Goal: Check status: Verify the current state of an ongoing process or item

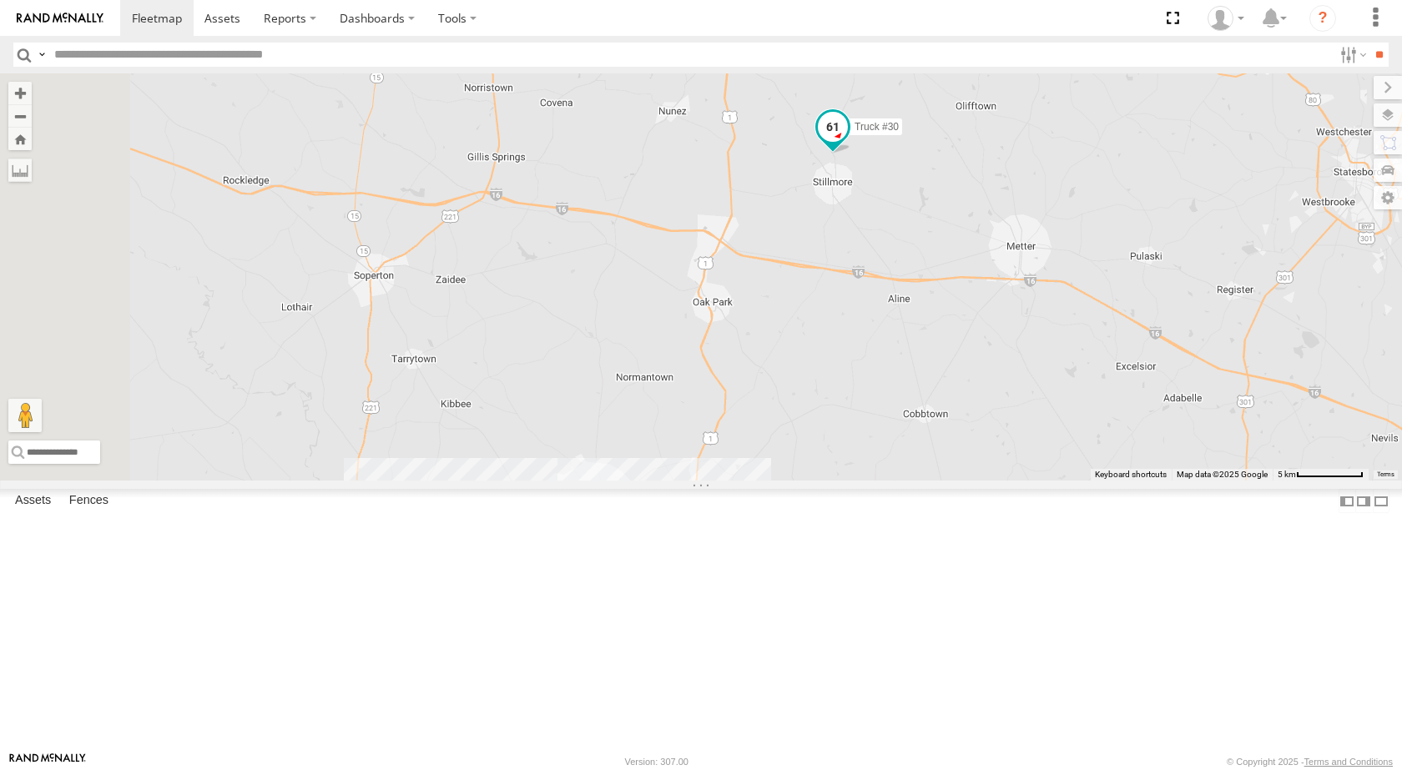
click at [851, 154] on span at bounding box center [832, 130] width 37 height 45
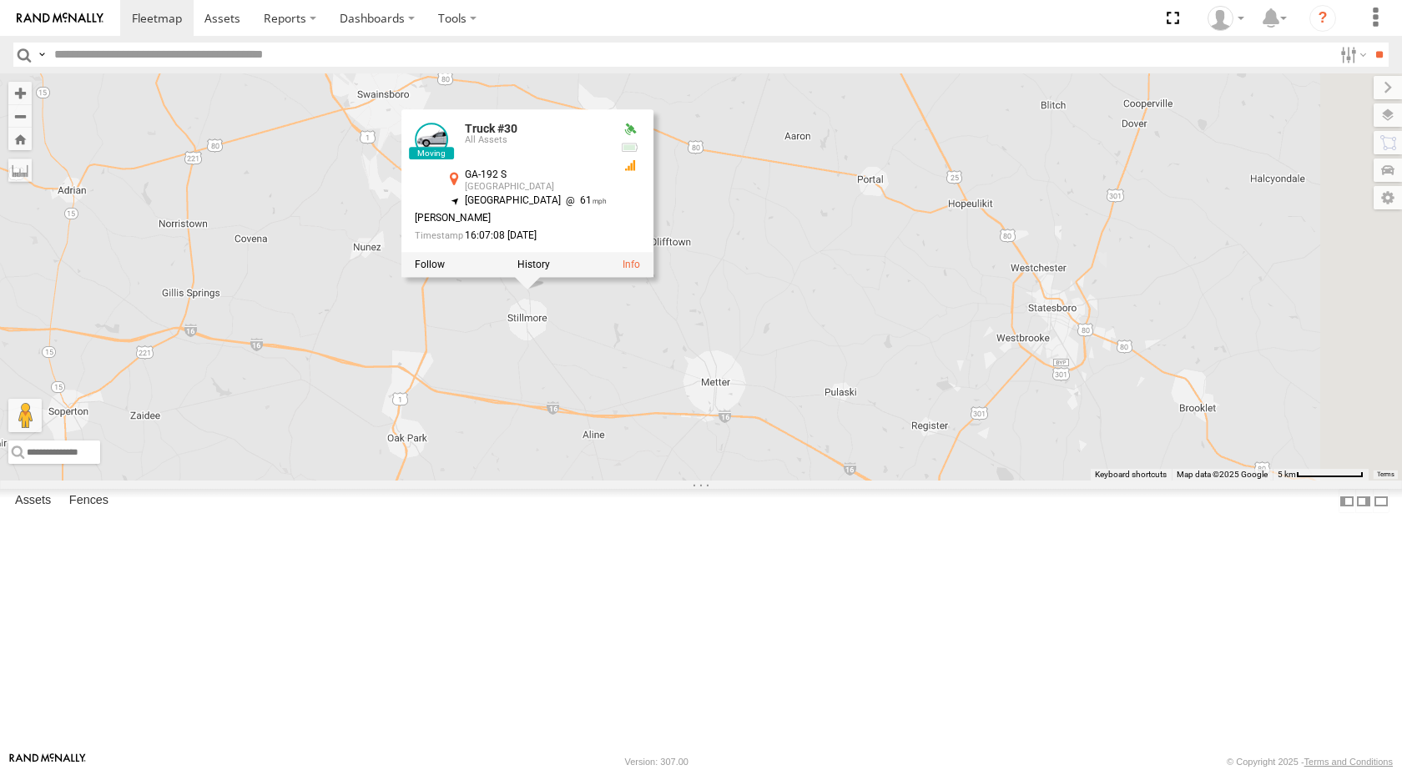
drag, startPoint x: 1076, startPoint y: 468, endPoint x: 769, endPoint y: 606, distance: 335.7
click at [769, 481] on div "Truck #30 Truck #32 Truck #30 All Assets GA-192 S [GEOGRAPHIC_DATA] 32.46174 , …" at bounding box center [701, 276] width 1402 height 407
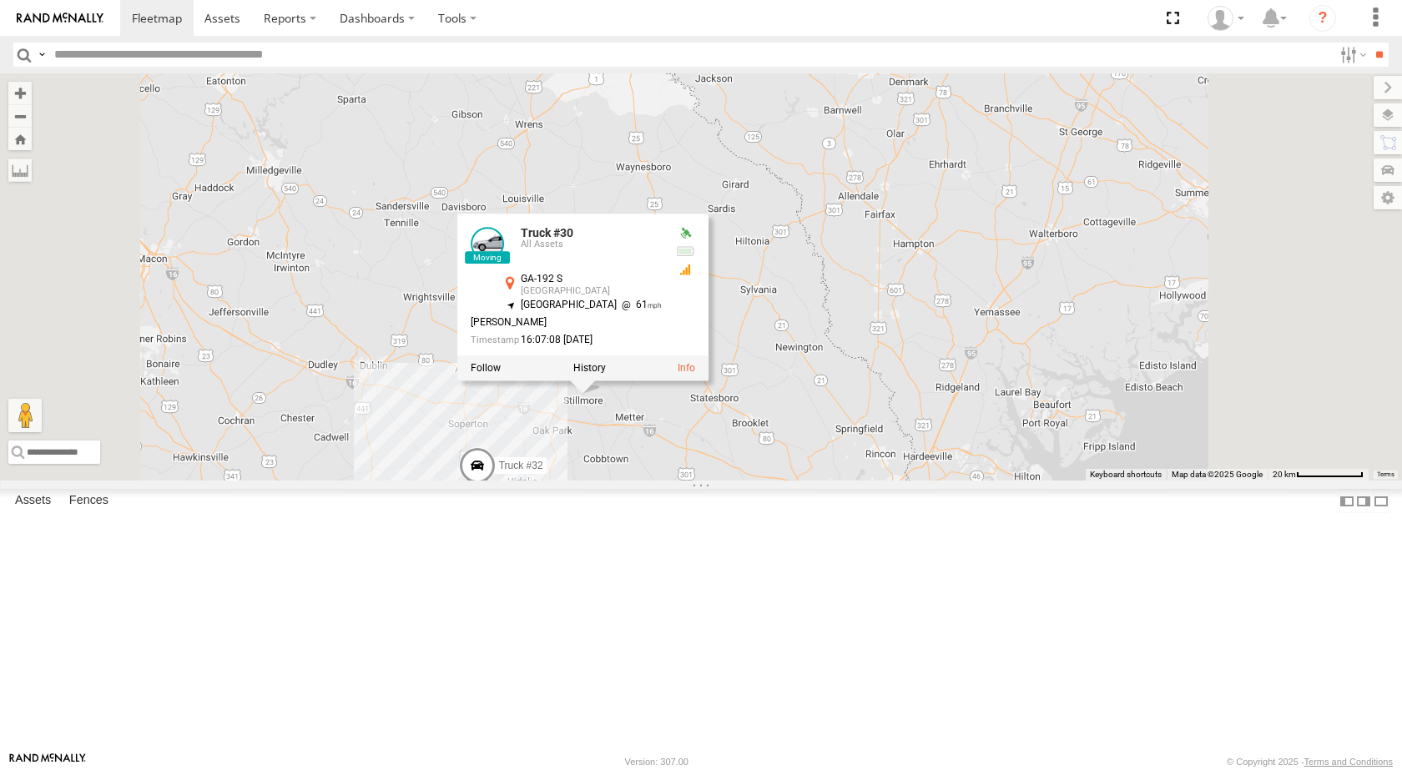
click at [496, 492] on span at bounding box center [477, 469] width 37 height 45
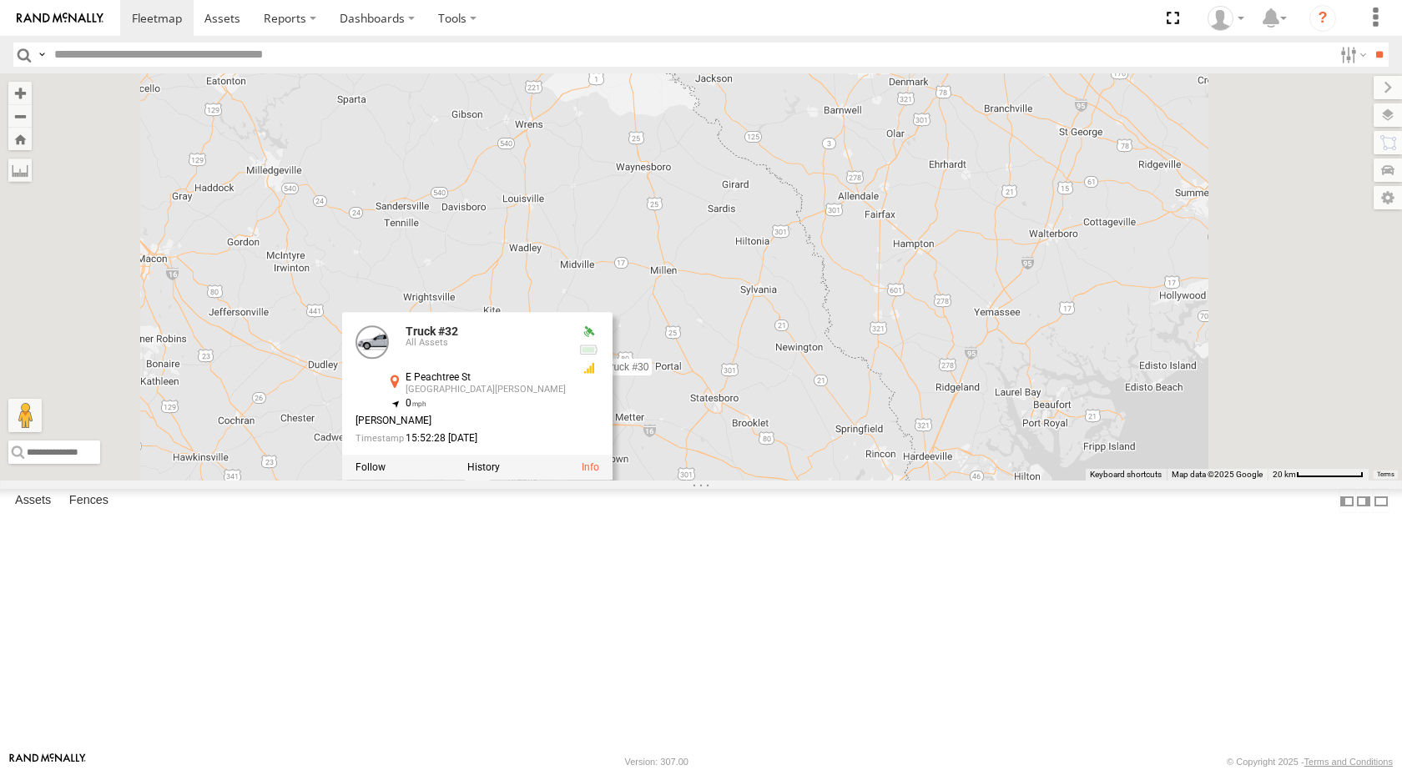
click at [951, 481] on div "Truck #30 Truck #32 Truck #32 All Assets [GEOGRAPHIC_DATA][PERSON_NAME] 32.1876…" at bounding box center [701, 276] width 1402 height 407
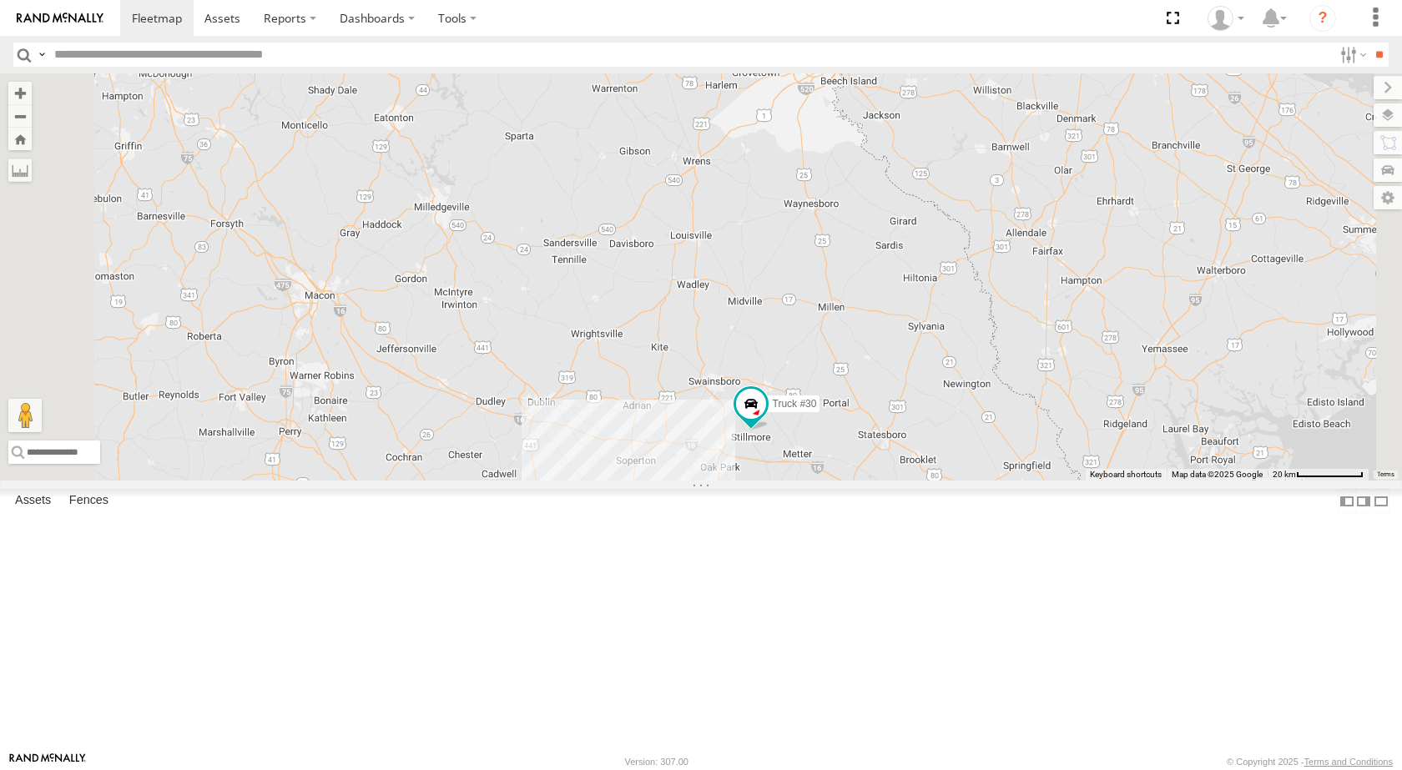
drag, startPoint x: 664, startPoint y: 384, endPoint x: 833, endPoint y: 419, distance: 172.2
click at [833, 419] on div "Truck #30 Truck #32" at bounding box center [701, 276] width 1402 height 407
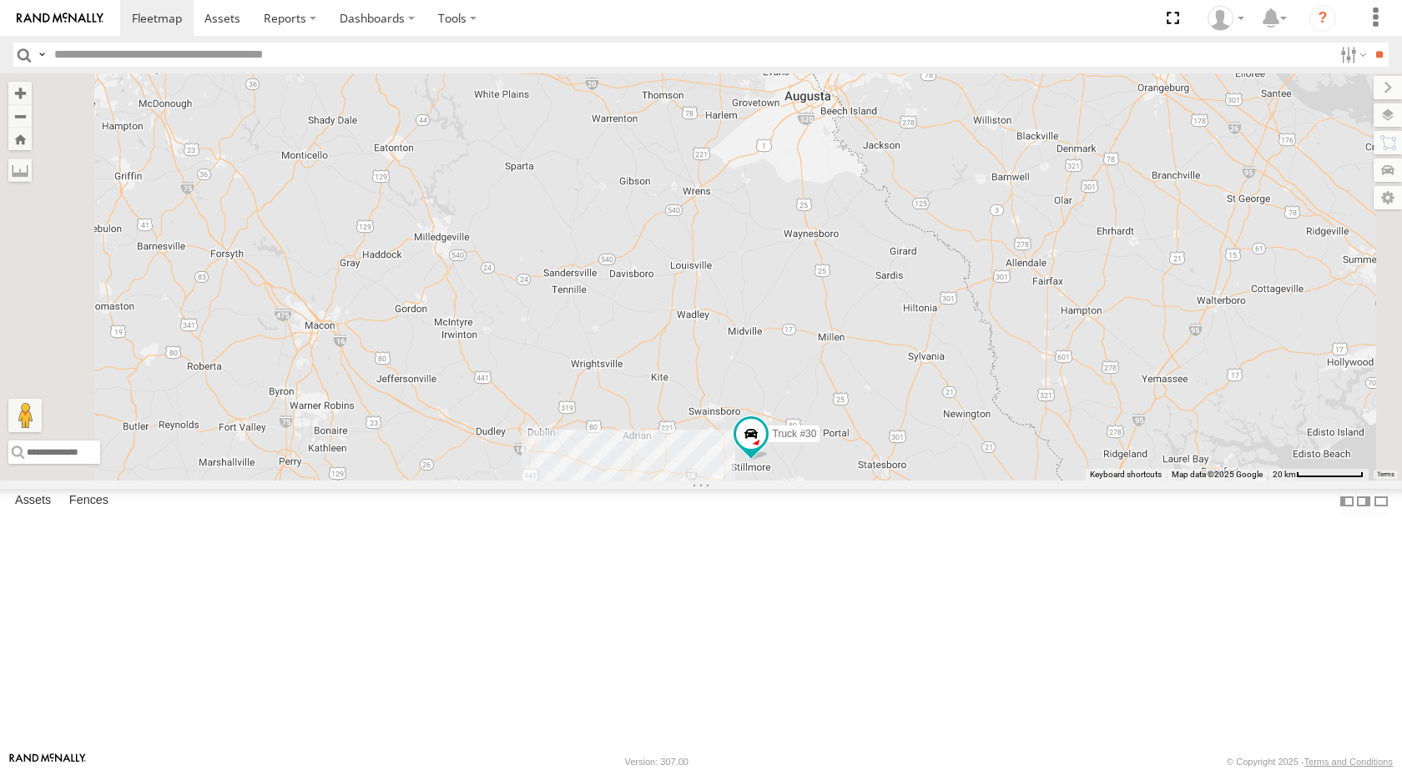
drag, startPoint x: 968, startPoint y: 280, endPoint x: 970, endPoint y: 317, distance: 36.8
click at [970, 317] on div "Truck #30 Truck #32" at bounding box center [701, 276] width 1402 height 407
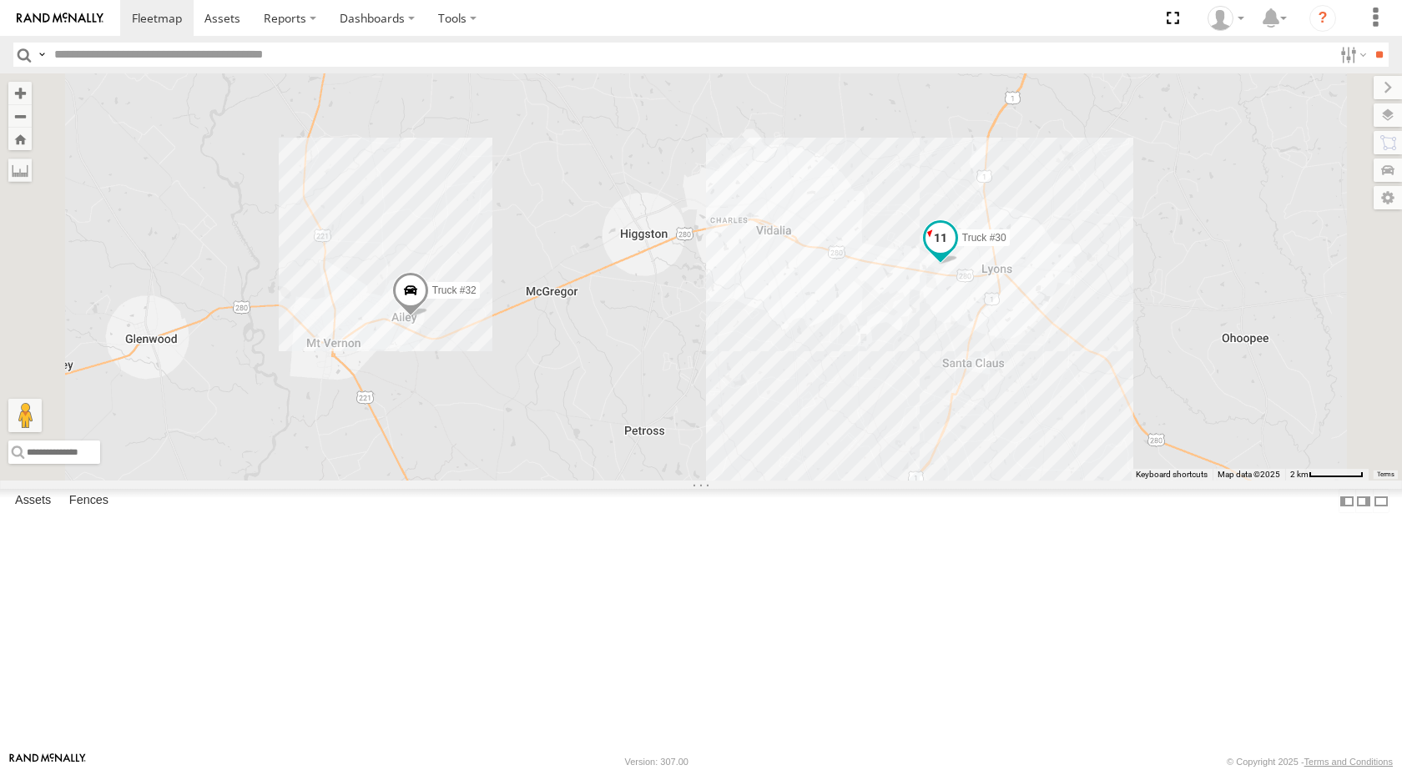
click at [955, 253] on span at bounding box center [940, 238] width 30 height 30
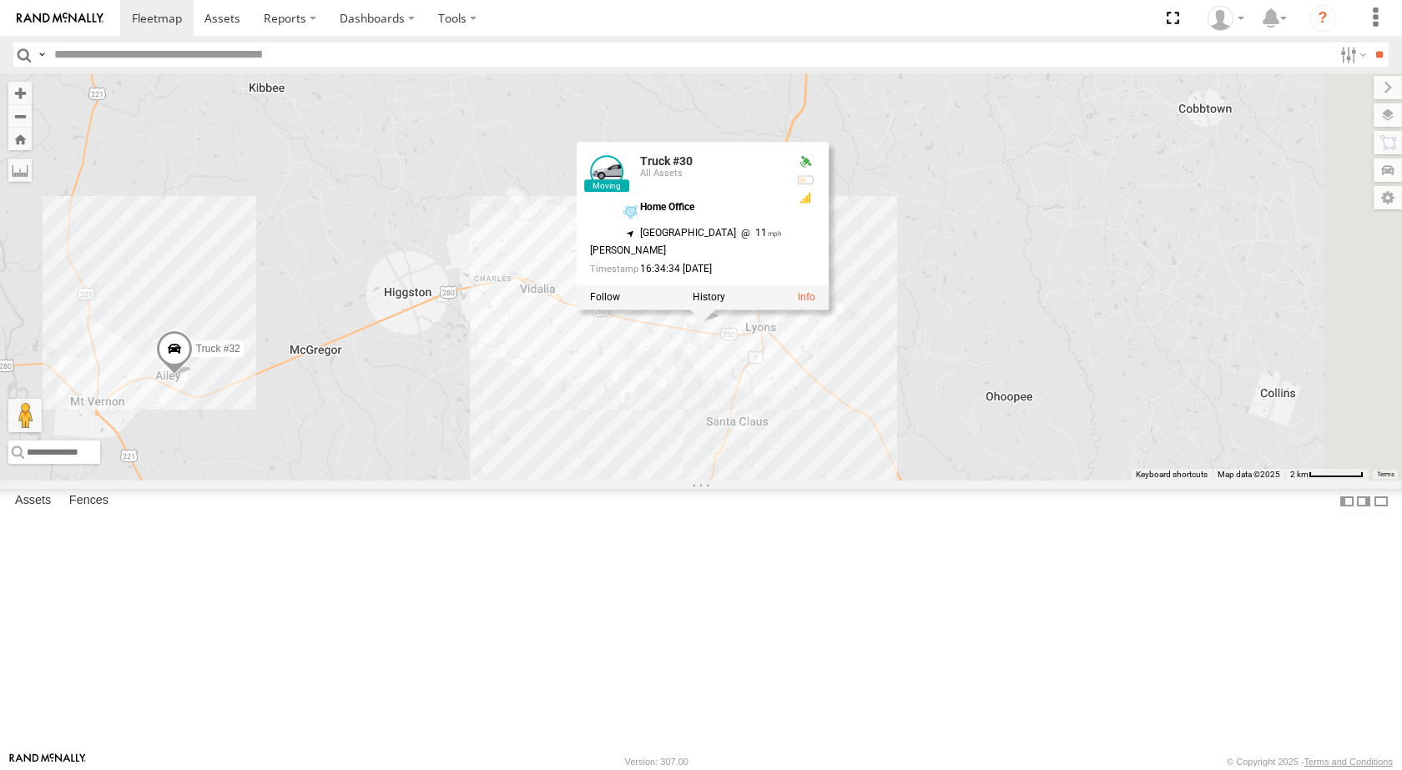
drag, startPoint x: 1118, startPoint y: 503, endPoint x: 879, endPoint y: 562, distance: 245.9
click at [879, 481] on div "Truck #30 Truck #32 Truck #30 All Assets Home Office 32.20609 , -82.34554 North…" at bounding box center [701, 276] width 1402 height 407
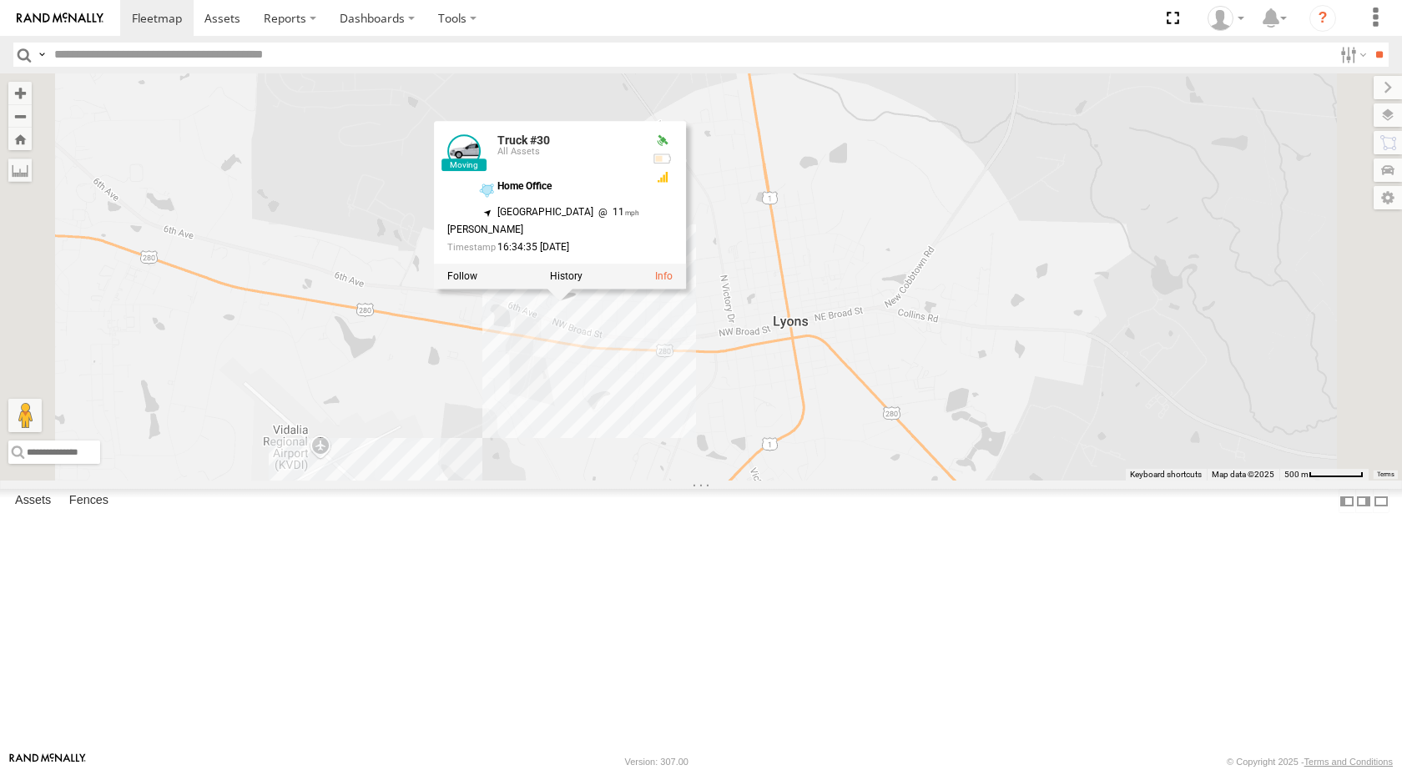
drag, startPoint x: 789, startPoint y: 294, endPoint x: 797, endPoint y: 558, distance: 264.6
click at [797, 481] on div "Truck #30 Truck #32 Truck #30 All Assets Home Office 32.20613 , -82.34556 North…" at bounding box center [701, 276] width 1402 height 407
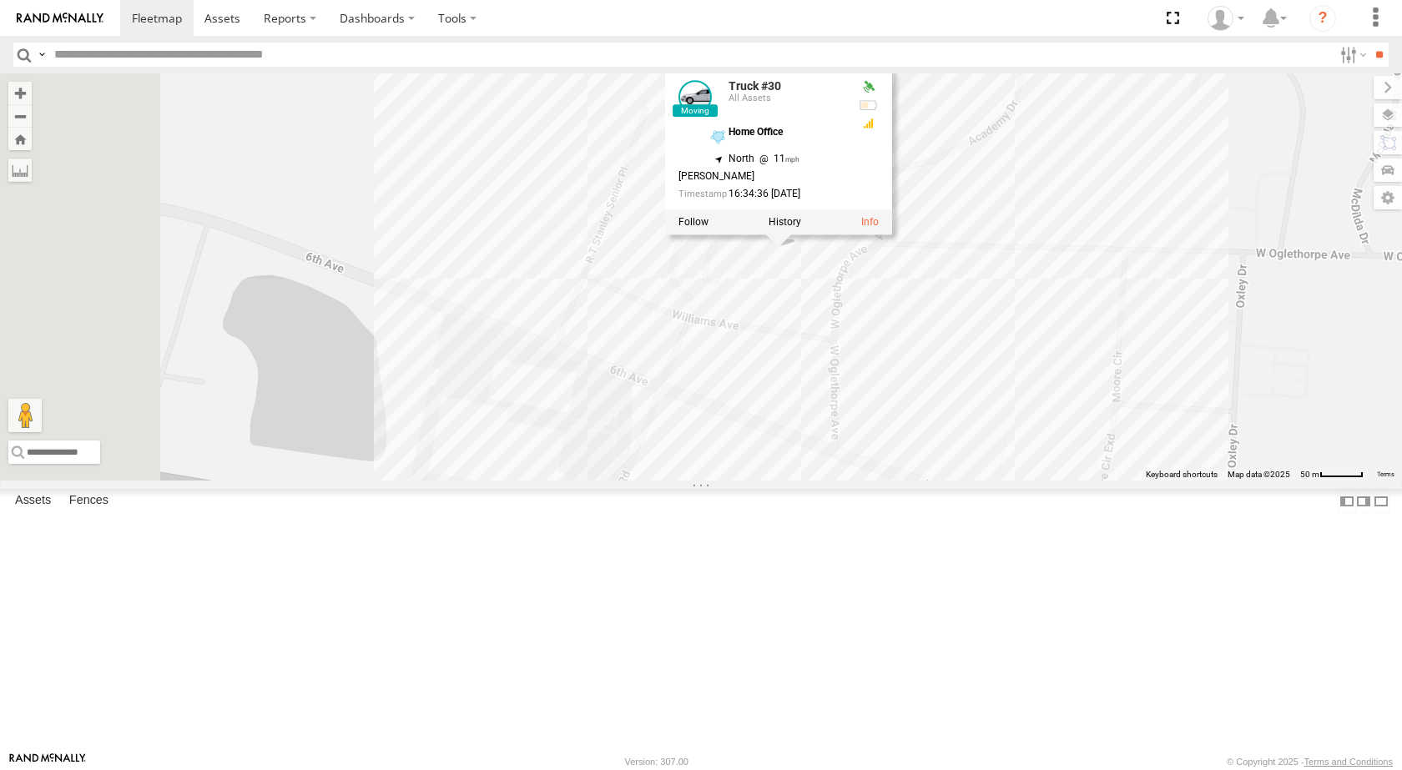
drag, startPoint x: 941, startPoint y: 391, endPoint x: 1204, endPoint y: 374, distance: 263.4
click at [1204, 374] on div "Truck #30 Truck #32 Truck #30 All Assets Home Office 32.20617 , -82.34557 North…" at bounding box center [701, 276] width 1402 height 407
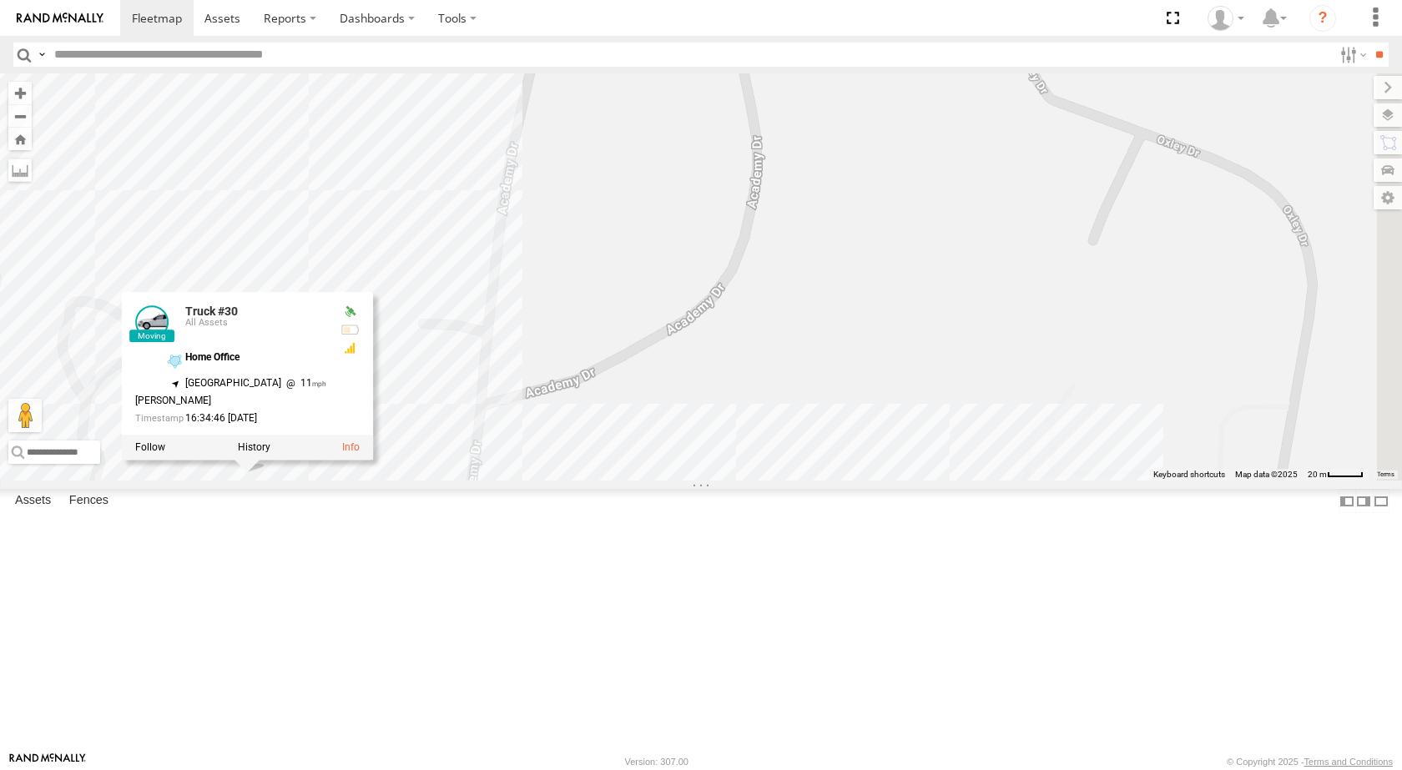
drag, startPoint x: 1024, startPoint y: 600, endPoint x: 690, endPoint y: 745, distance: 364.0
click at [690, 481] on div "Truck #30 Truck #32 Truck #30 All Assets Home Office 32.20662 , -82.34567 North…" at bounding box center [701, 276] width 1402 height 407
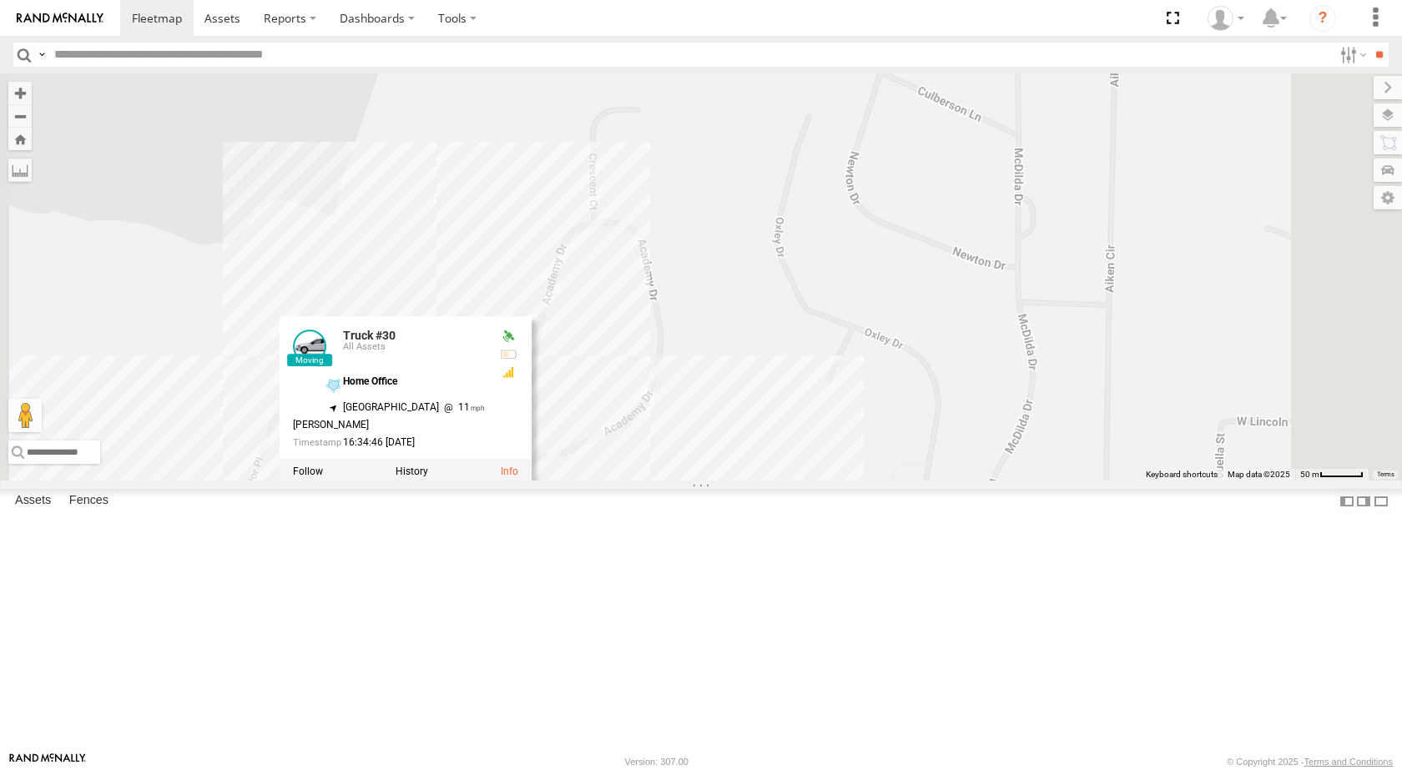
click at [902, 481] on div "Truck #30 Truck #32 Truck #30 All Assets Home Office 32.20662 , -82.34567 North…" at bounding box center [701, 276] width 1402 height 407
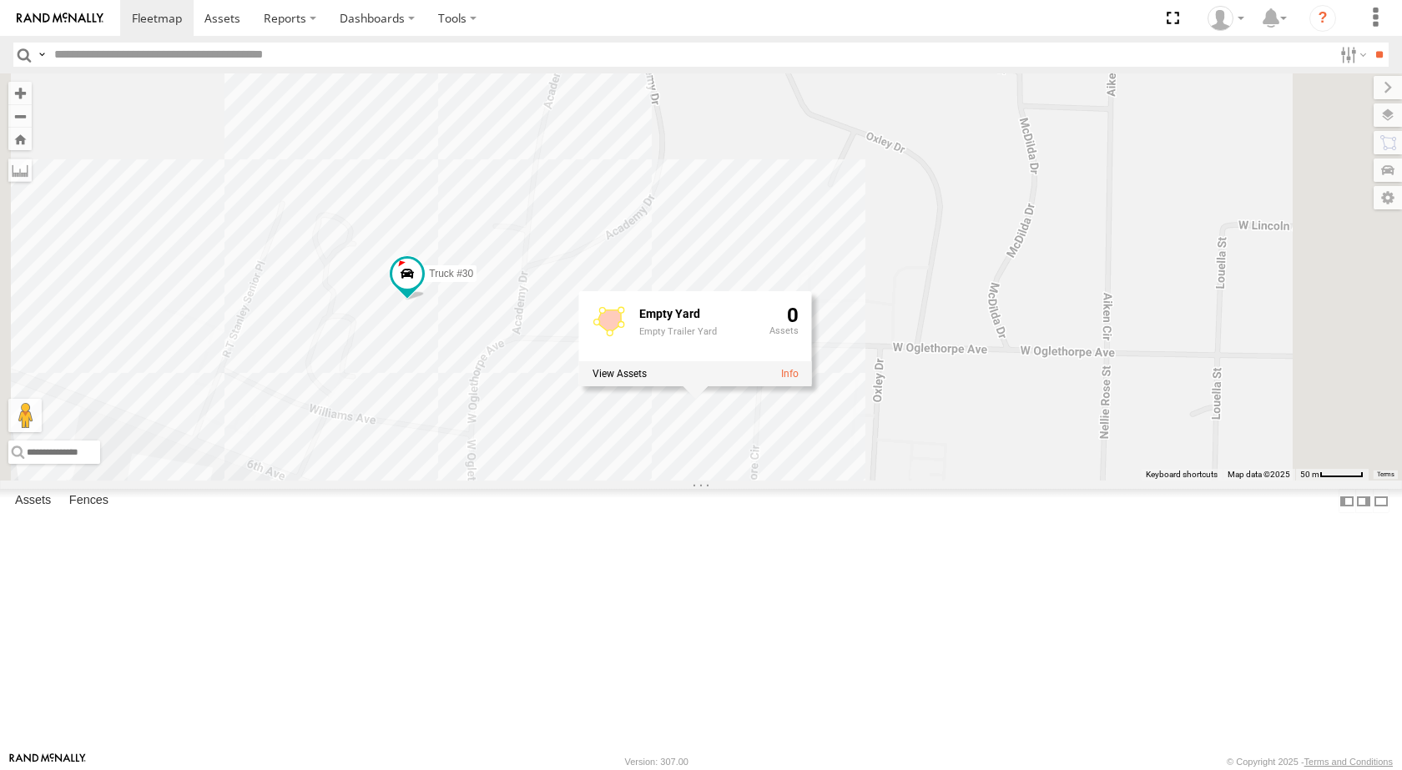
drag, startPoint x: 975, startPoint y: 481, endPoint x: 977, endPoint y: 286, distance: 194.4
click at [977, 286] on div "Truck #30 Truck #32 Empty Yard Empty Trailer Yard 0" at bounding box center [701, 276] width 1402 height 407
click at [547, 481] on div "Truck #30 Truck #32 Empty Yard Empty Trailer Yard 0" at bounding box center [701, 276] width 1402 height 407
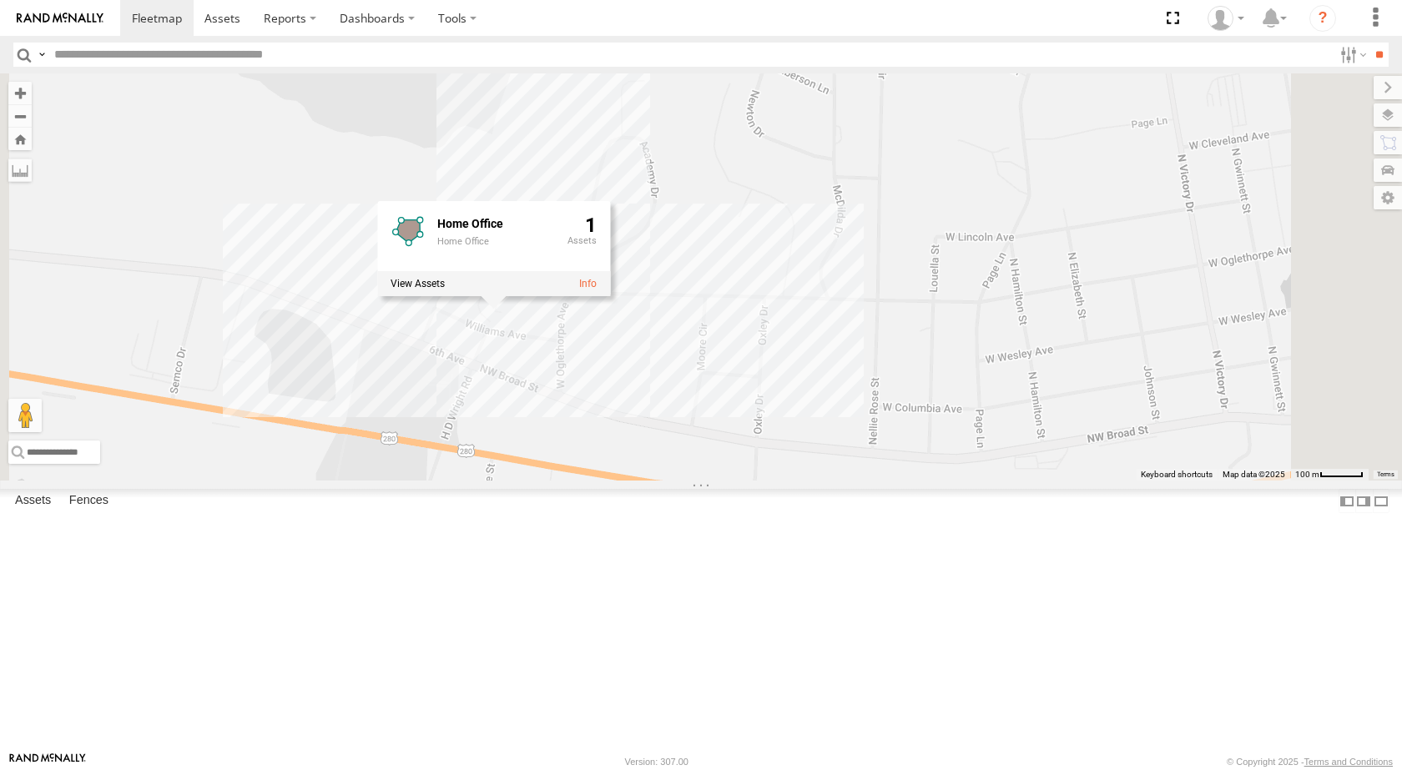
drag, startPoint x: 804, startPoint y: 665, endPoint x: 911, endPoint y: 522, distance: 178.2
click at [911, 481] on div "Truck #30 Truck #32 Home Office Home Office 1" at bounding box center [701, 276] width 1402 height 407
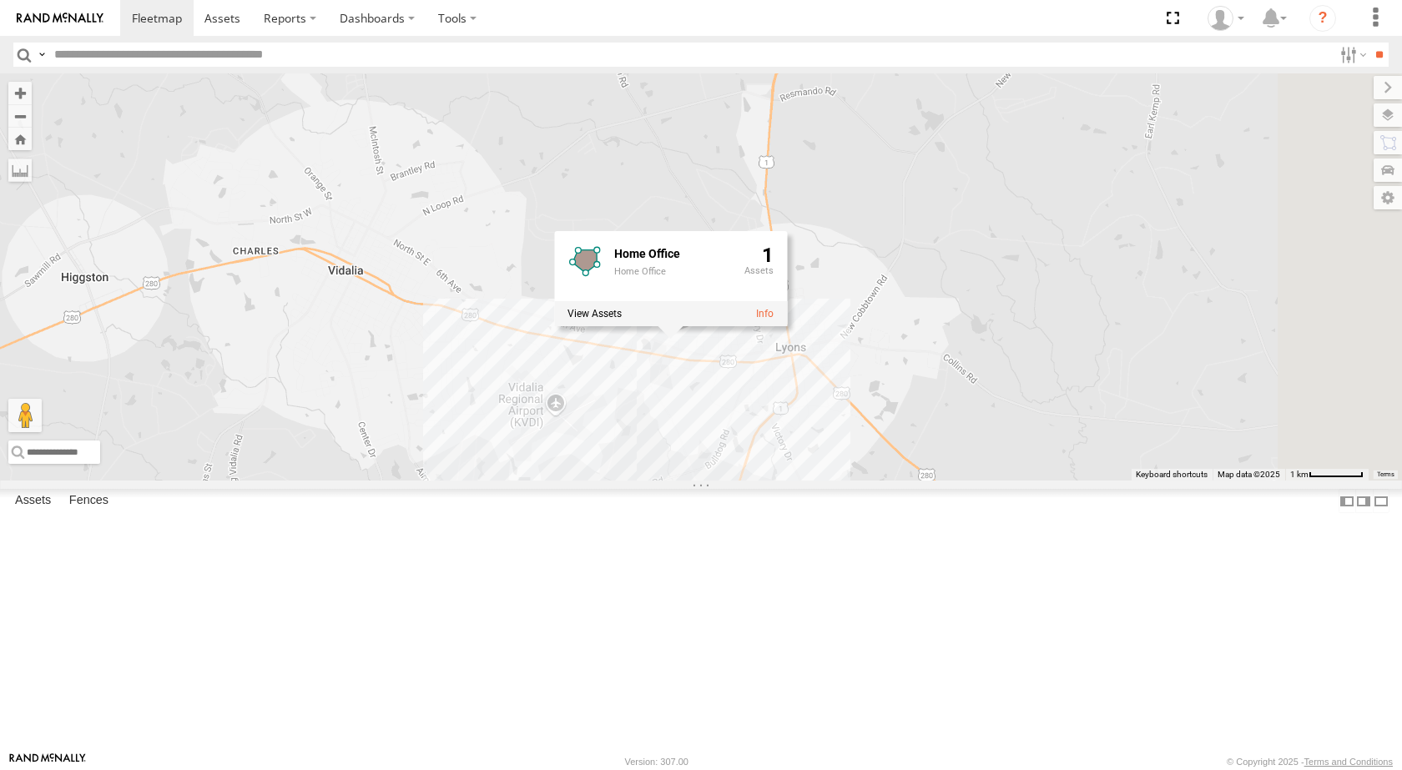
drag, startPoint x: 810, startPoint y: 651, endPoint x: 820, endPoint y: 610, distance: 42.1
click at [820, 481] on div "Truck #30 Truck #32 Home Office Home Office 1" at bounding box center [701, 276] width 1402 height 407
click at [825, 481] on div "Truck #30 Truck #32 Home Office Home Office 1" at bounding box center [701, 276] width 1402 height 407
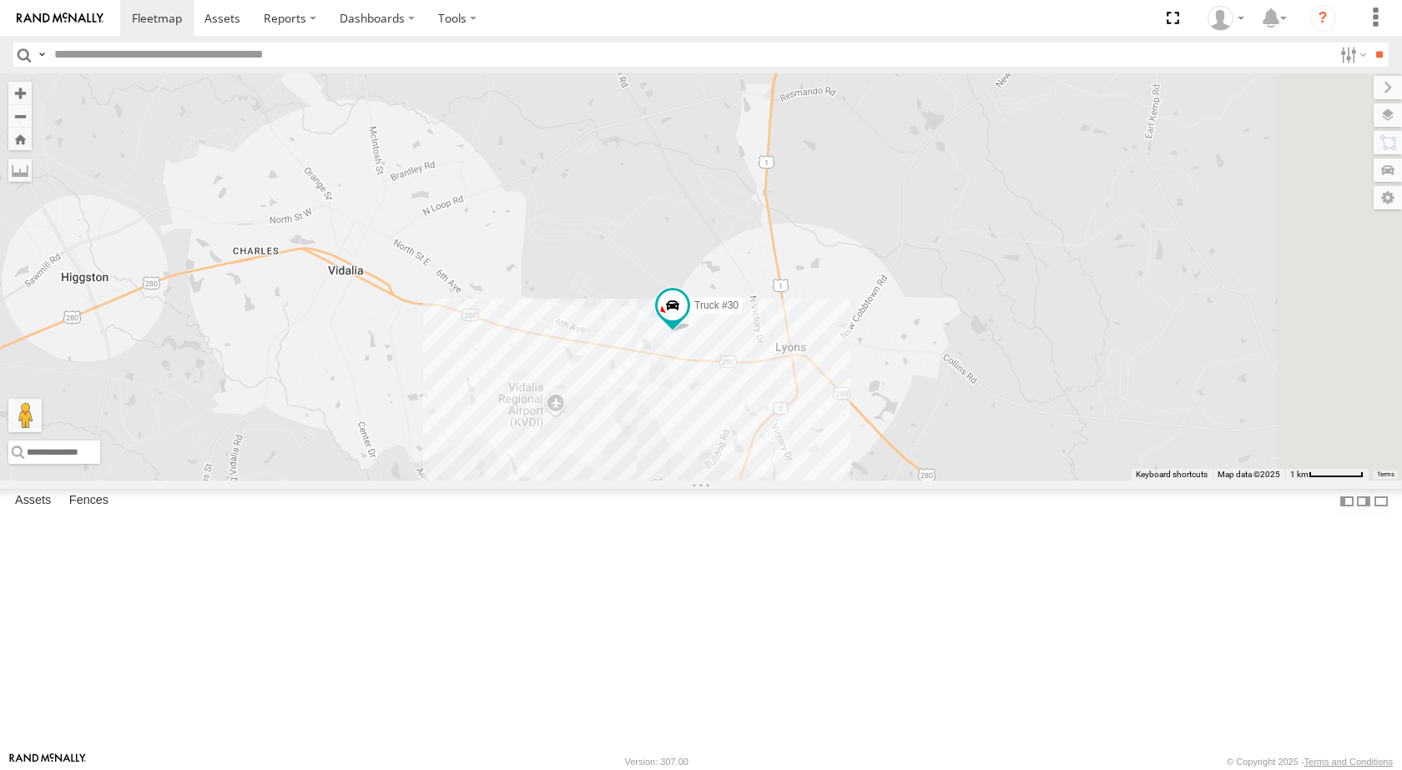
click at [807, 481] on div "Truck #30 Truck #32" at bounding box center [701, 276] width 1402 height 407
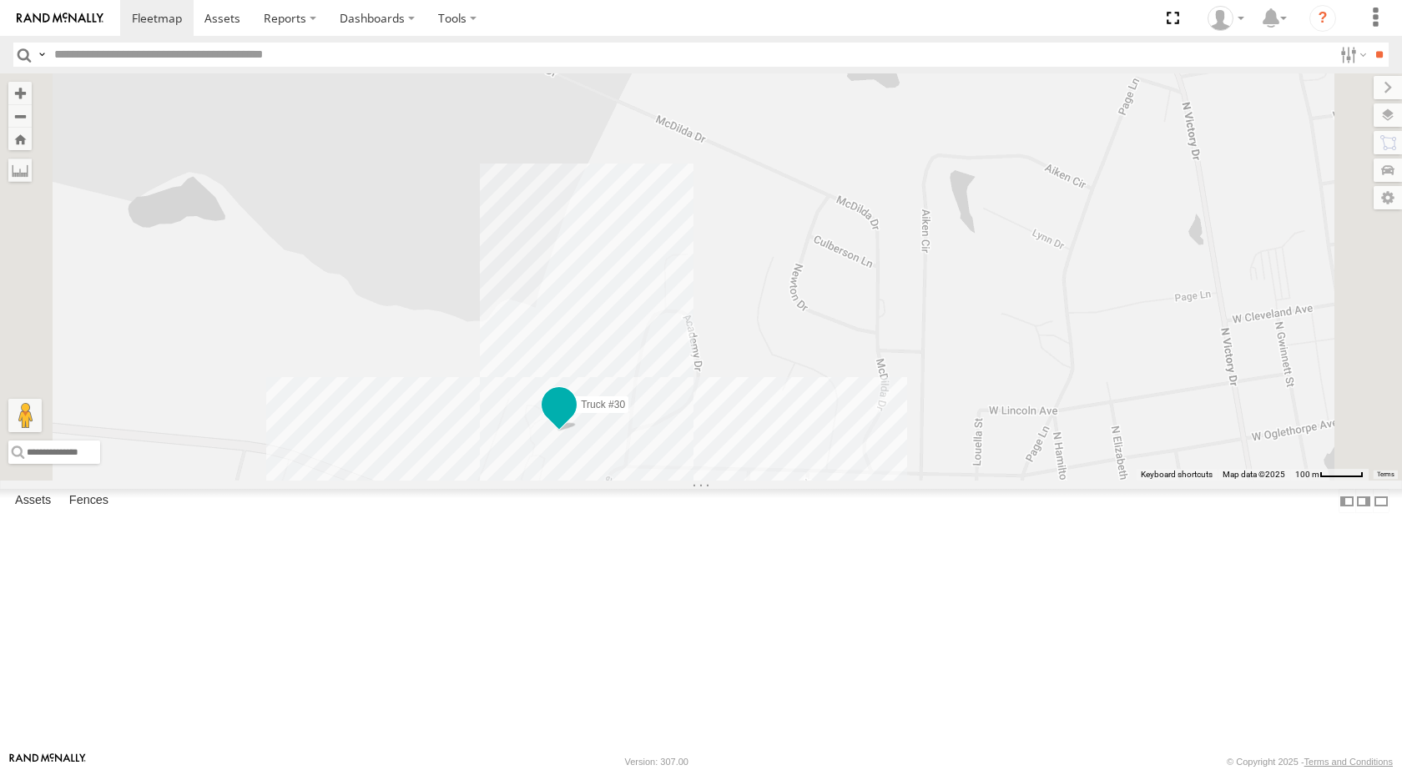
click at [574, 420] on span at bounding box center [559, 405] width 30 height 30
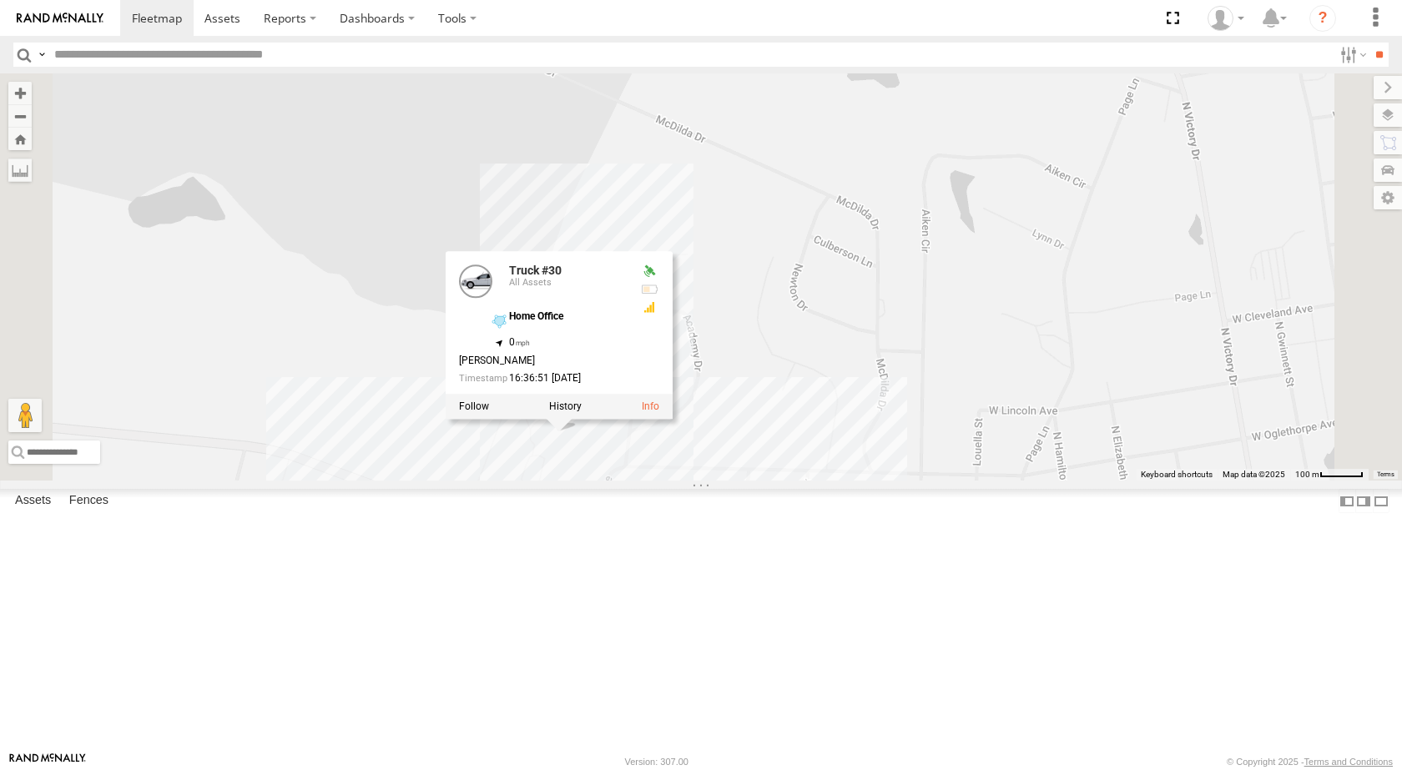
click at [890, 188] on div "Truck #30 Truck #30 All Assets Home Office 32.20697 , -82.34598 0 [PERSON_NAME]…" at bounding box center [701, 276] width 1402 height 407
